Goal: Find specific page/section: Find specific page/section

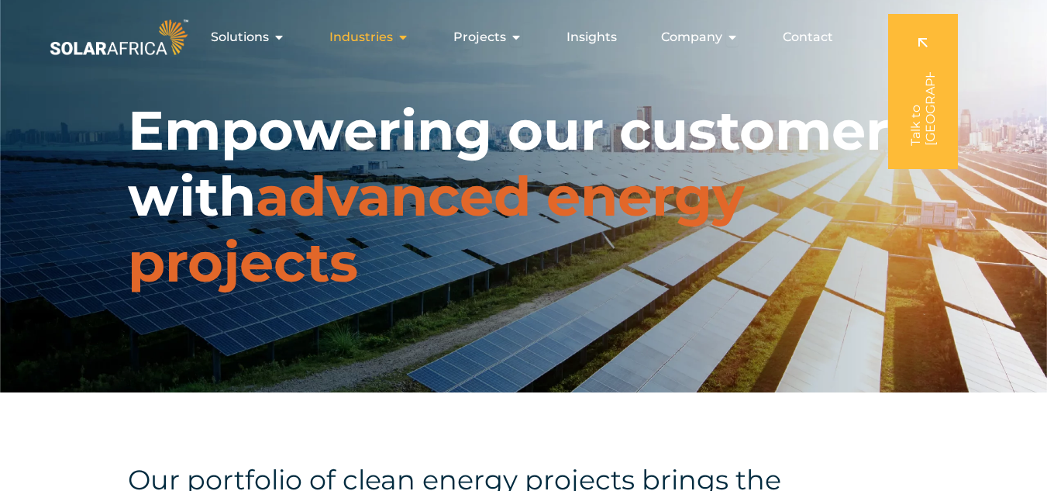
click at [408, 38] on icon "Menu" at bounding box center [403, 37] width 12 height 12
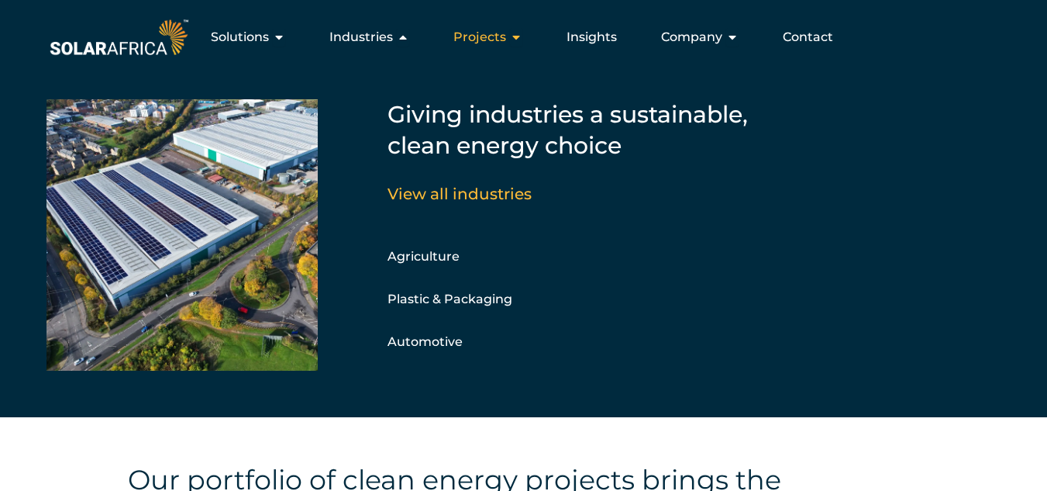
click at [516, 34] on icon "Menu" at bounding box center [516, 37] width 12 height 12
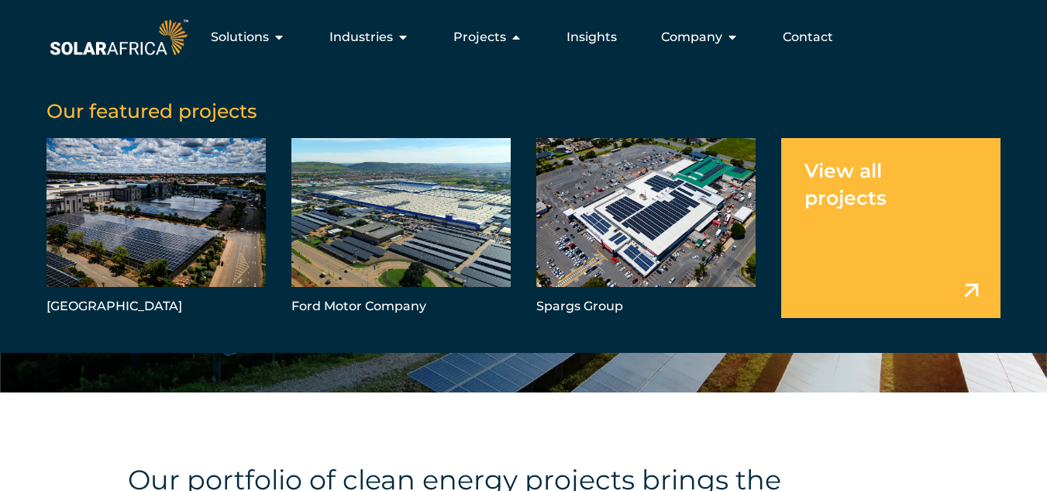
click at [932, 253] on link "Menu" at bounding box center [890, 228] width 219 height 180
